Goal: Task Accomplishment & Management: Use online tool/utility

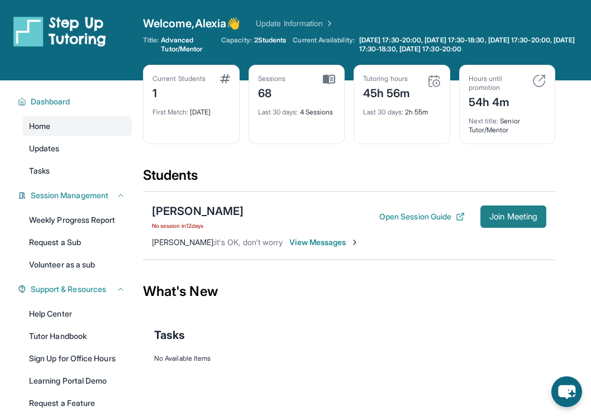
click at [514, 220] on span "Join Meeting" at bounding box center [513, 216] width 48 height 7
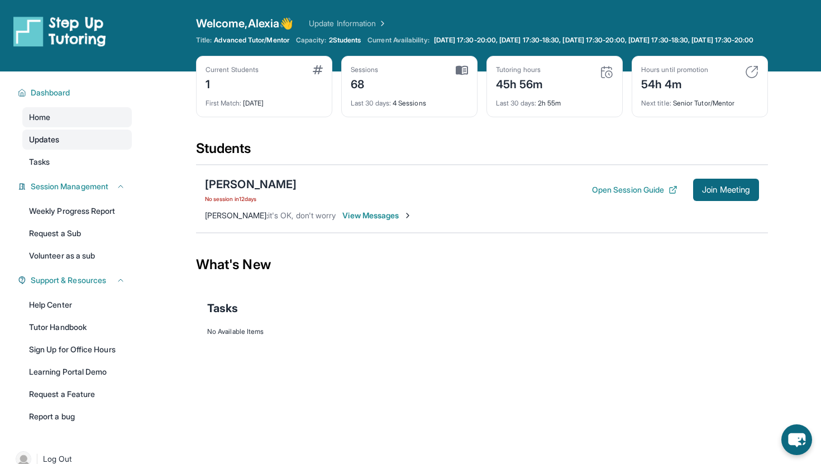
click at [63, 150] on link "Updates" at bounding box center [77, 140] width 110 height 20
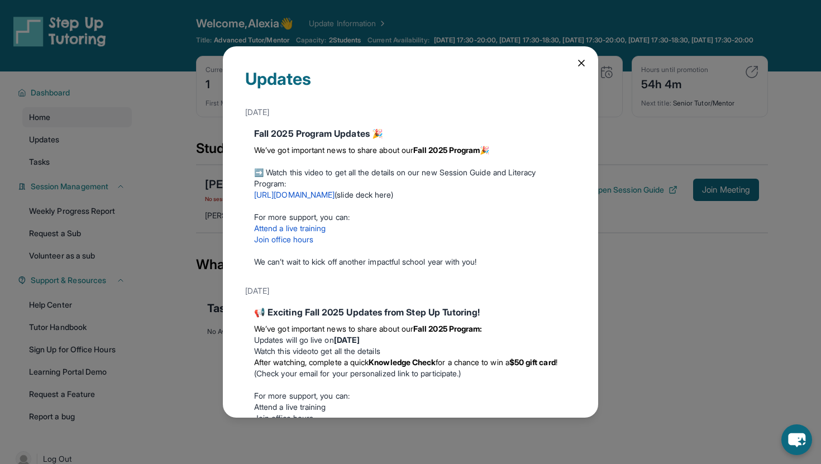
click at [578, 62] on icon at bounding box center [581, 63] width 11 height 11
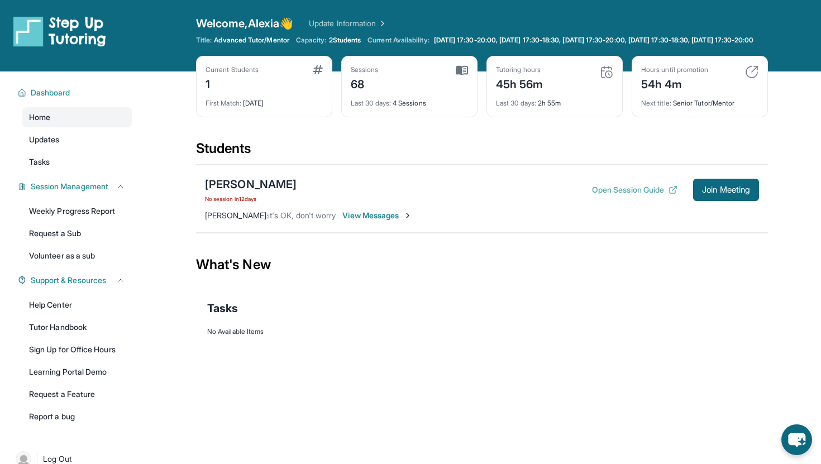
click at [591, 196] on button "Open Session Guide" at bounding box center [634, 189] width 85 height 11
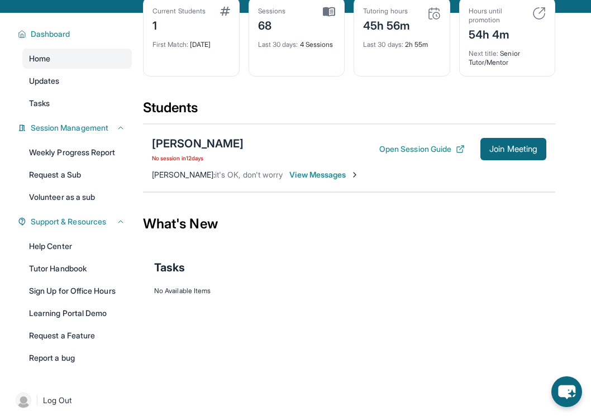
scroll to position [80, 0]
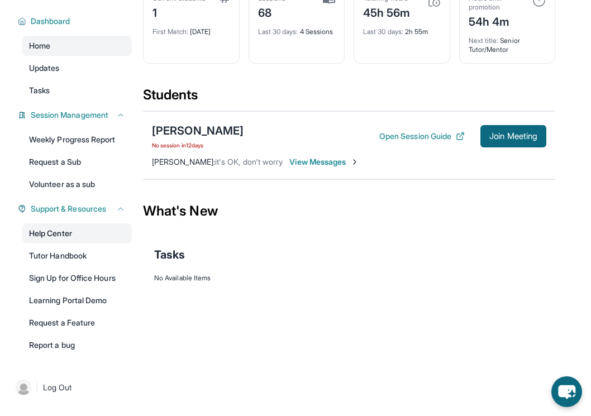
click at [41, 237] on link "Help Center" at bounding box center [77, 233] width 110 height 20
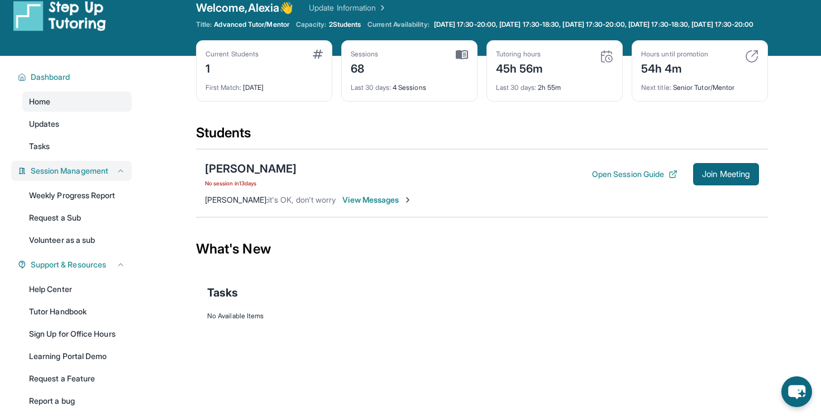
scroll to position [10, 0]
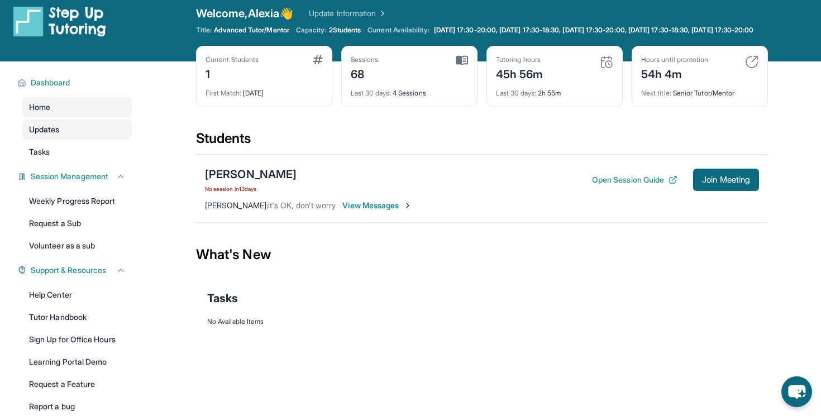
click at [49, 135] on span "Updates" at bounding box center [44, 129] width 31 height 11
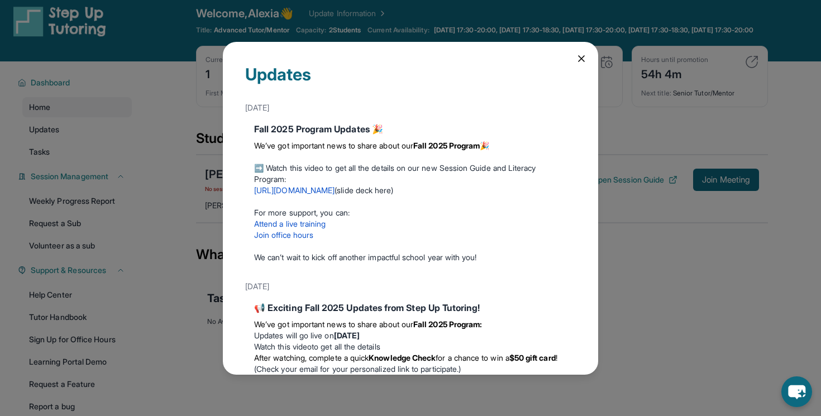
click at [581, 50] on div "Updates September 12th Fall 2025 Program Updates 🎉 We’ve got important news to …" at bounding box center [410, 208] width 375 height 333
click at [579, 59] on icon at bounding box center [581, 58] width 11 height 11
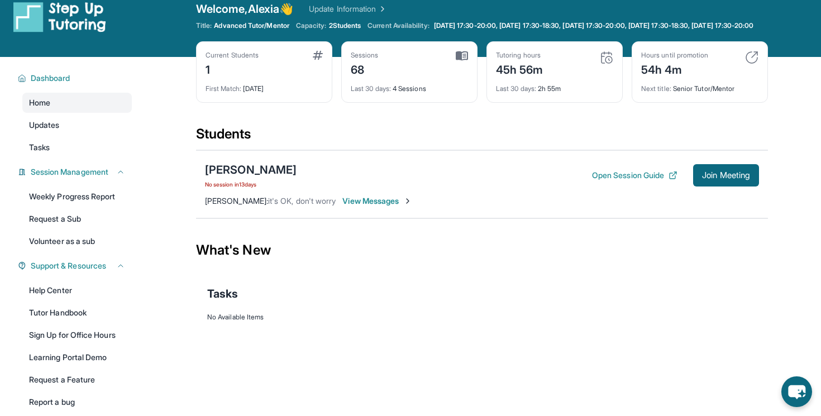
scroll to position [0, 0]
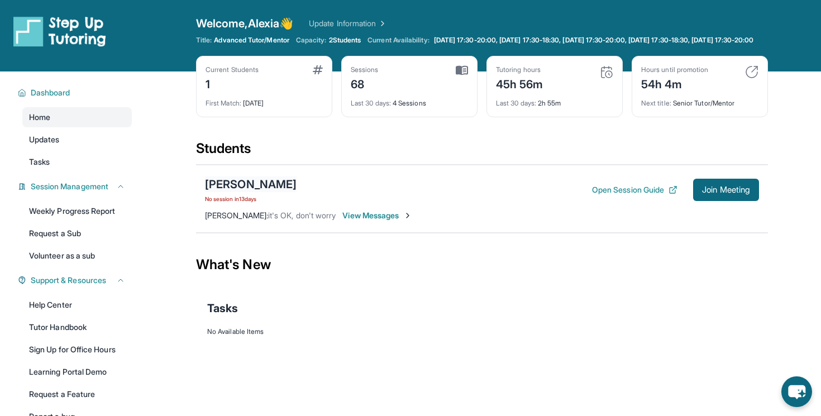
click at [277, 192] on div "[PERSON_NAME]" at bounding box center [251, 185] width 92 height 16
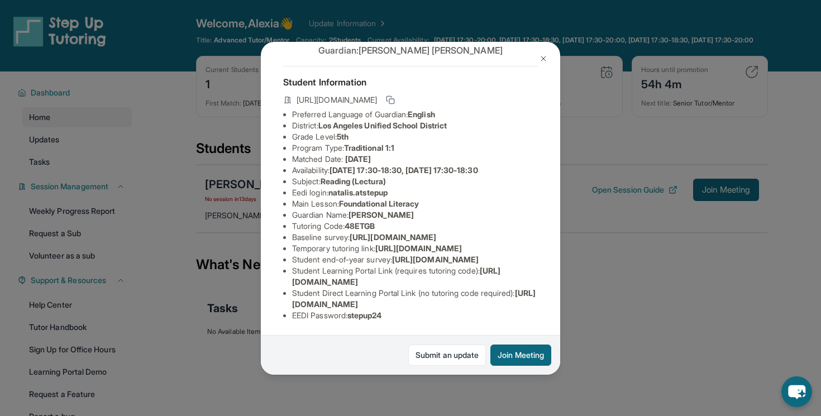
scroll to position [101, 0]
click at [375, 244] on span "https://www.thelessonspace.com/space/49bdf50c-9837-4965-9fb8-af077989e0a0/" at bounding box center [418, 248] width 87 height 9
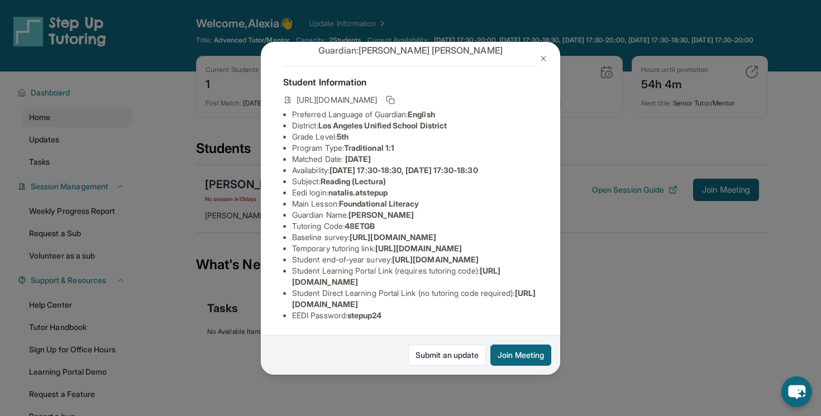
drag, startPoint x: 402, startPoint y: 240, endPoint x: 292, endPoint y: 229, distance: 110.6
click at [292, 243] on li "Temporary tutoring link : https://www.thelessonspace.com/space/49bdf50c-9837-49…" at bounding box center [415, 248] width 246 height 11
click at [395, 96] on icon at bounding box center [390, 100] width 9 height 9
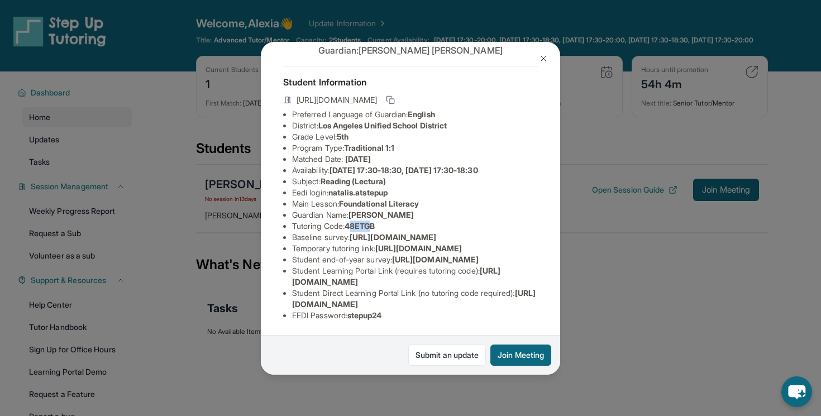
drag, startPoint x: 353, startPoint y: 214, endPoint x: 373, endPoint y: 217, distance: 20.9
click at [373, 221] on span "48ETGB" at bounding box center [360, 225] width 30 height 9
drag, startPoint x: 351, startPoint y: 212, endPoint x: 385, endPoint y: 214, distance: 34.7
click at [386, 221] on li "Tutoring Code : 48ETGB" at bounding box center [415, 226] width 246 height 11
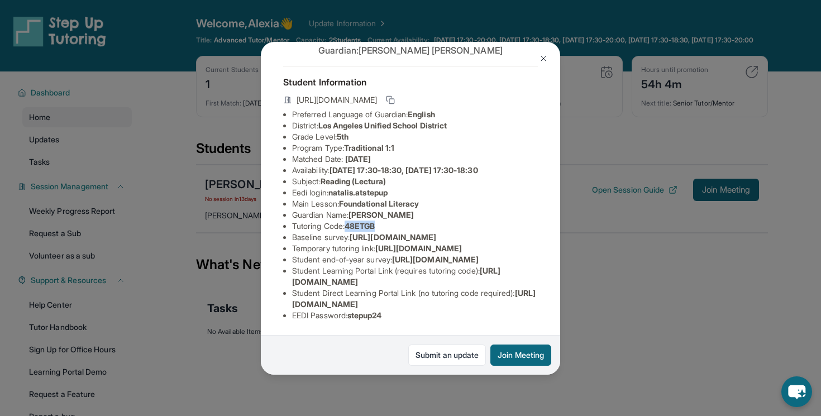
copy span "48ETGB"
click at [546, 61] on img at bounding box center [543, 58] width 9 height 9
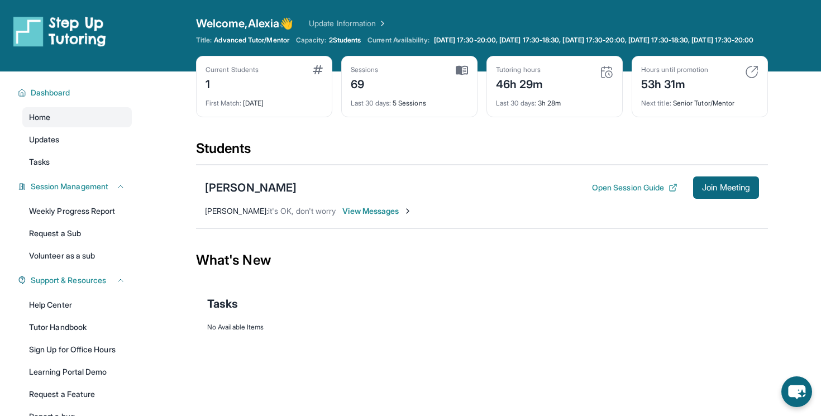
scroll to position [4, 0]
